Goal: Task Accomplishment & Management: Manage account settings

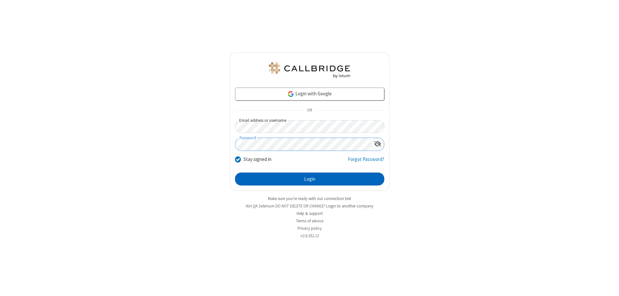
click at [310, 179] on button "Login" at bounding box center [309, 178] width 149 height 13
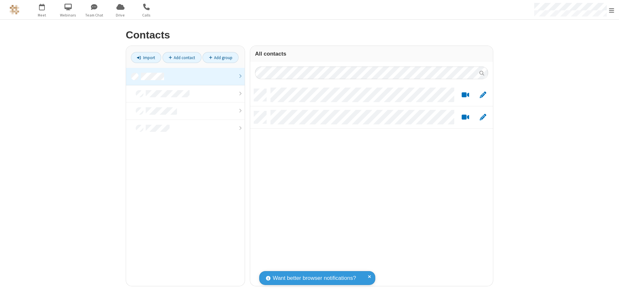
scroll to position [197, 238]
click at [186, 76] on link at bounding box center [185, 76] width 119 height 17
click at [182, 57] on link "Add contact" at bounding box center [182, 57] width 39 height 11
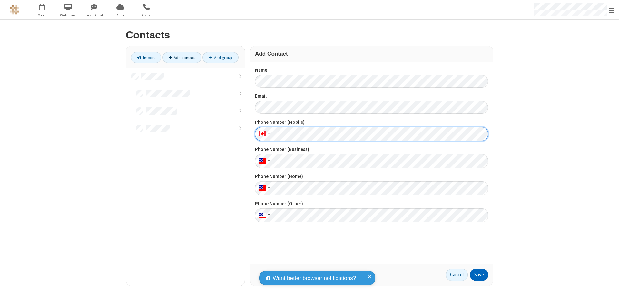
click at [479, 274] on button "Save" at bounding box center [479, 274] width 18 height 13
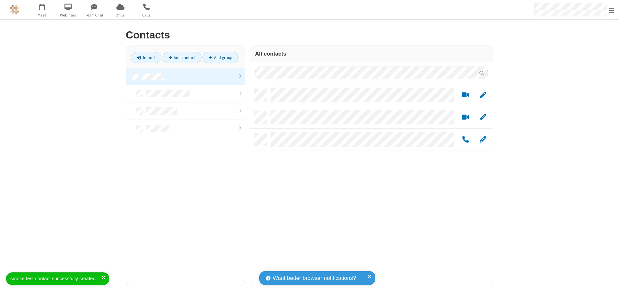
scroll to position [197, 238]
